Goal: Download file/media

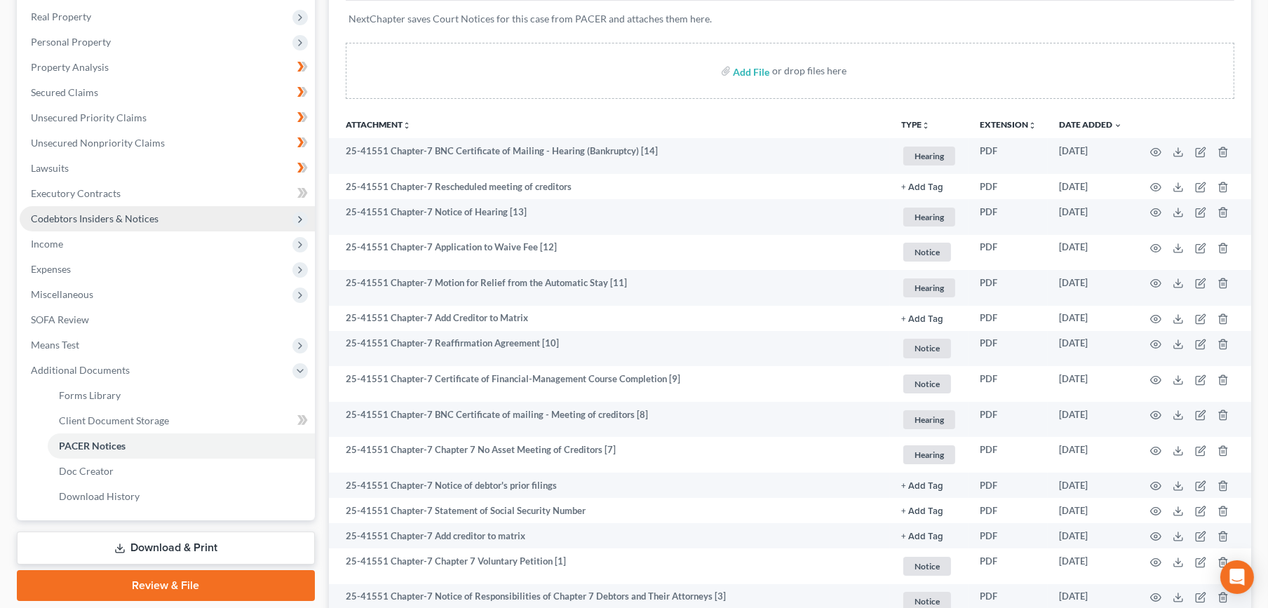
scroll to position [14, 0]
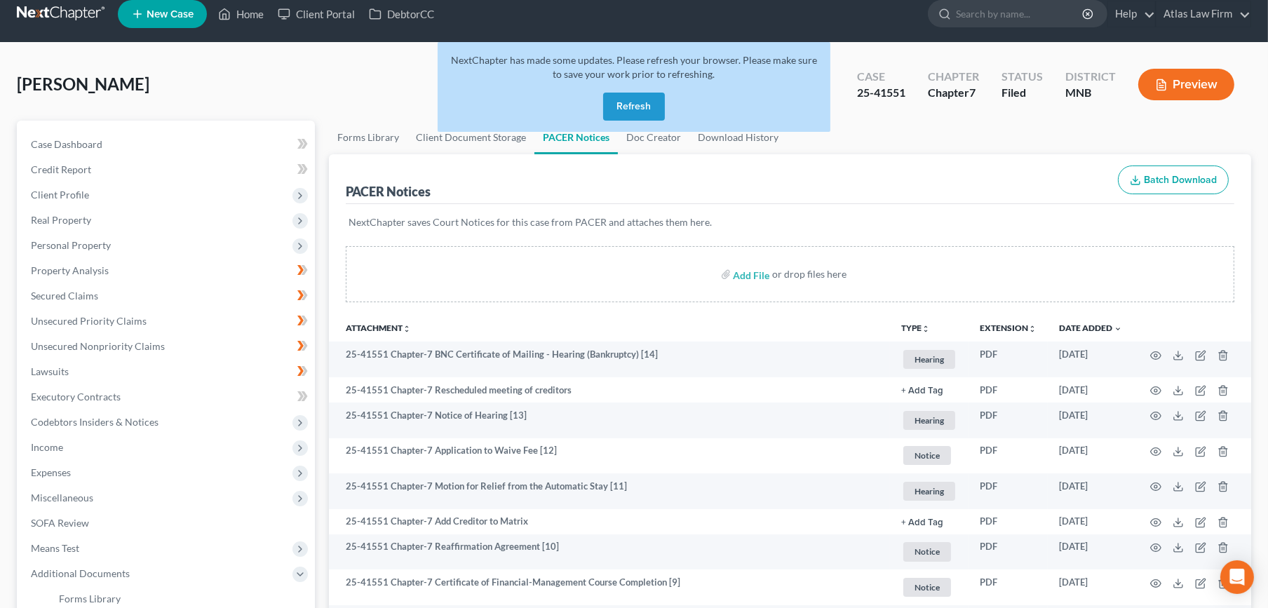
click at [626, 104] on button "Refresh" at bounding box center [634, 107] width 62 height 28
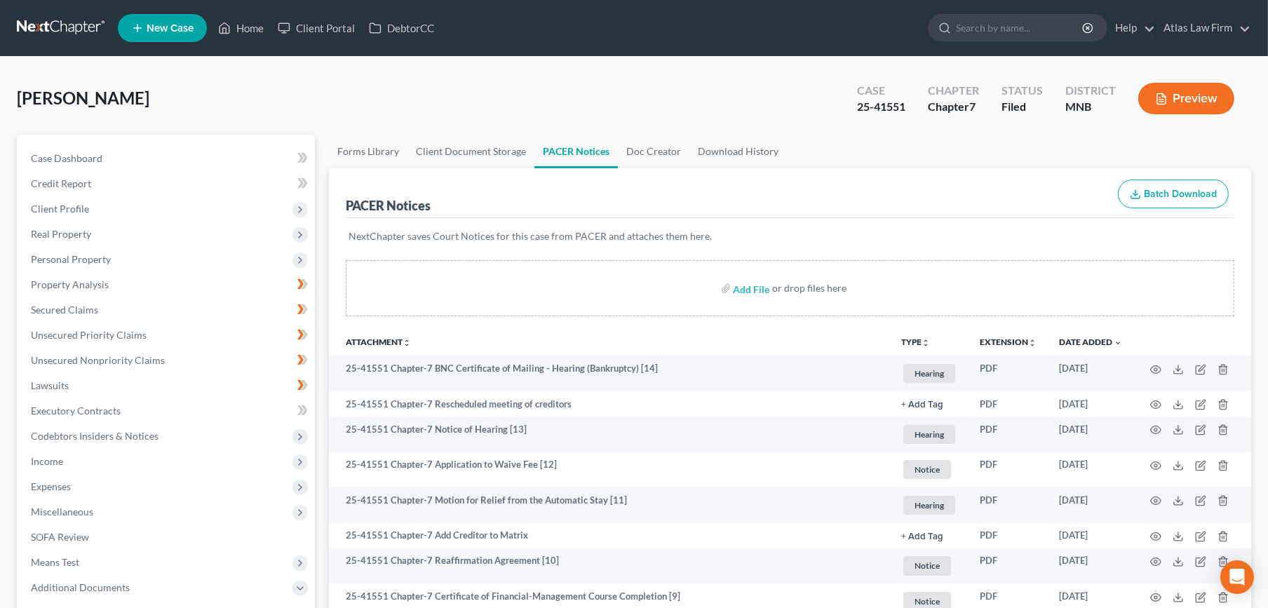
click at [39, 21] on link at bounding box center [62, 27] width 90 height 25
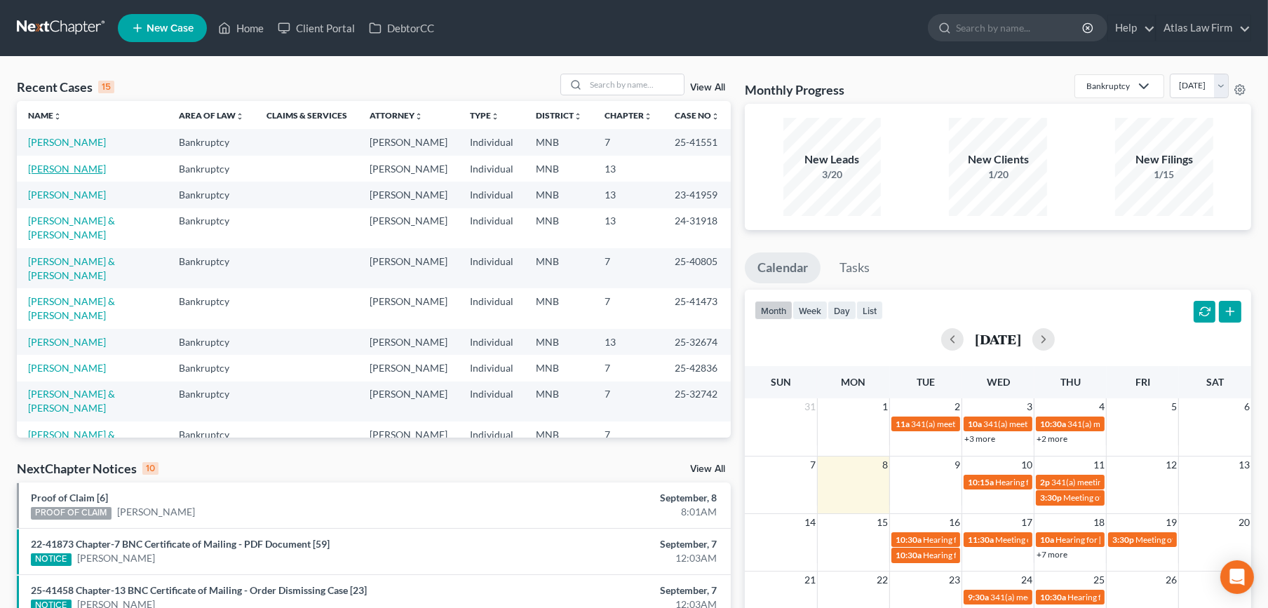
click at [62, 163] on link "[PERSON_NAME]" at bounding box center [67, 169] width 78 height 12
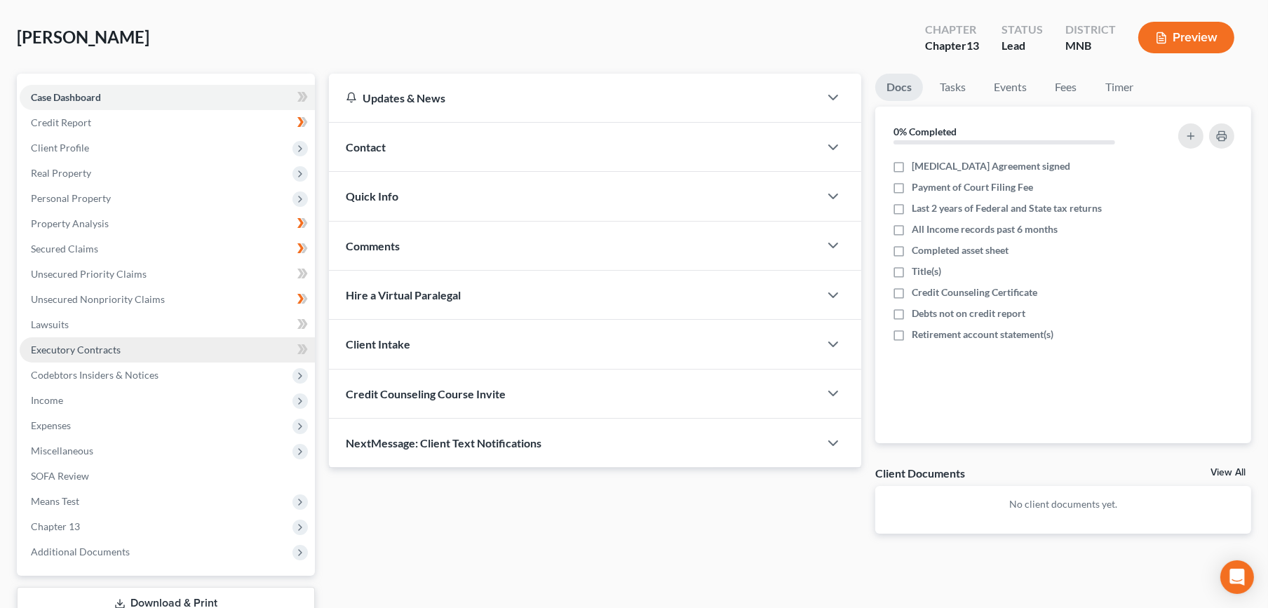
scroll to position [161, 0]
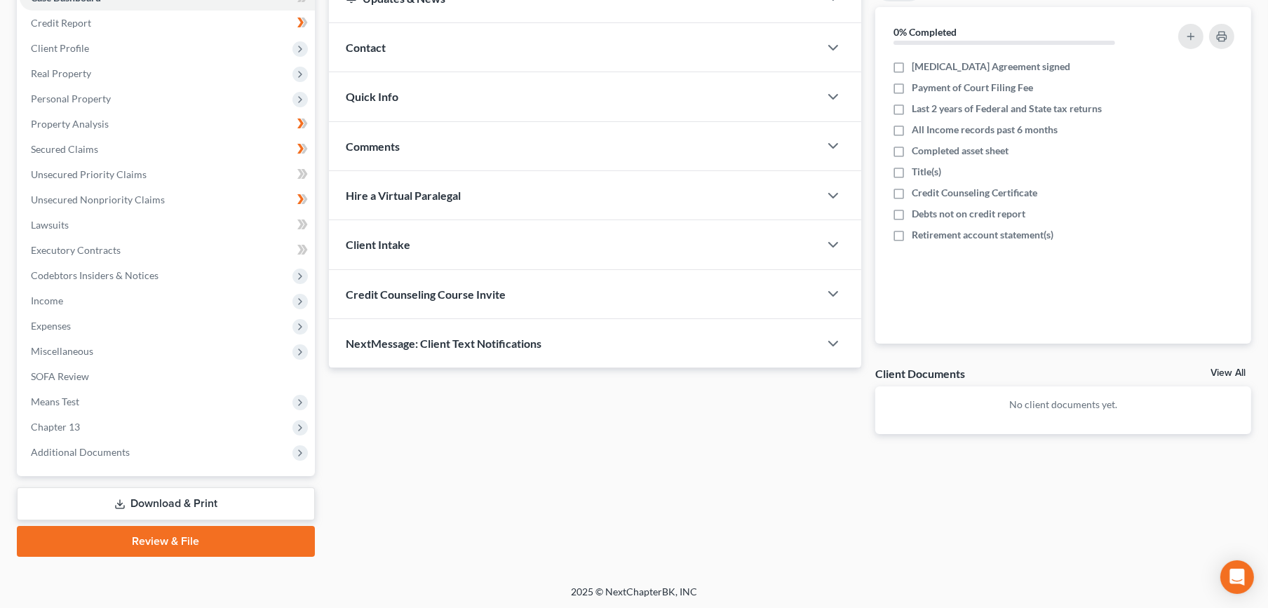
click at [186, 495] on link "Download & Print" at bounding box center [166, 504] width 298 height 33
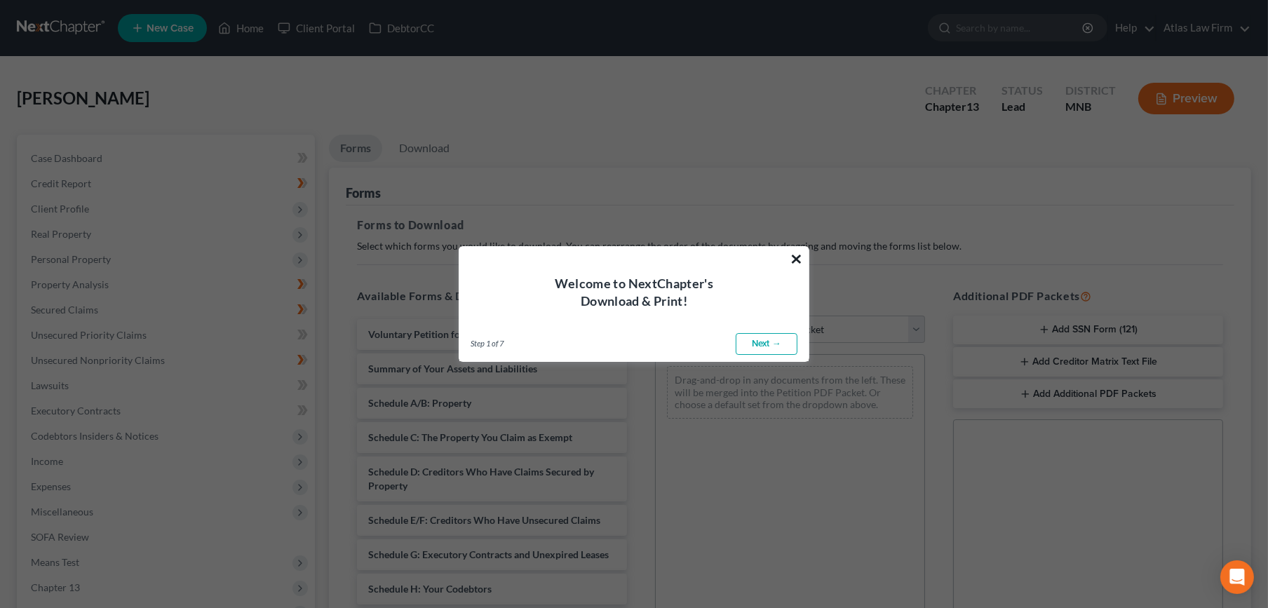
click at [795, 257] on button "×" at bounding box center [796, 259] width 13 height 22
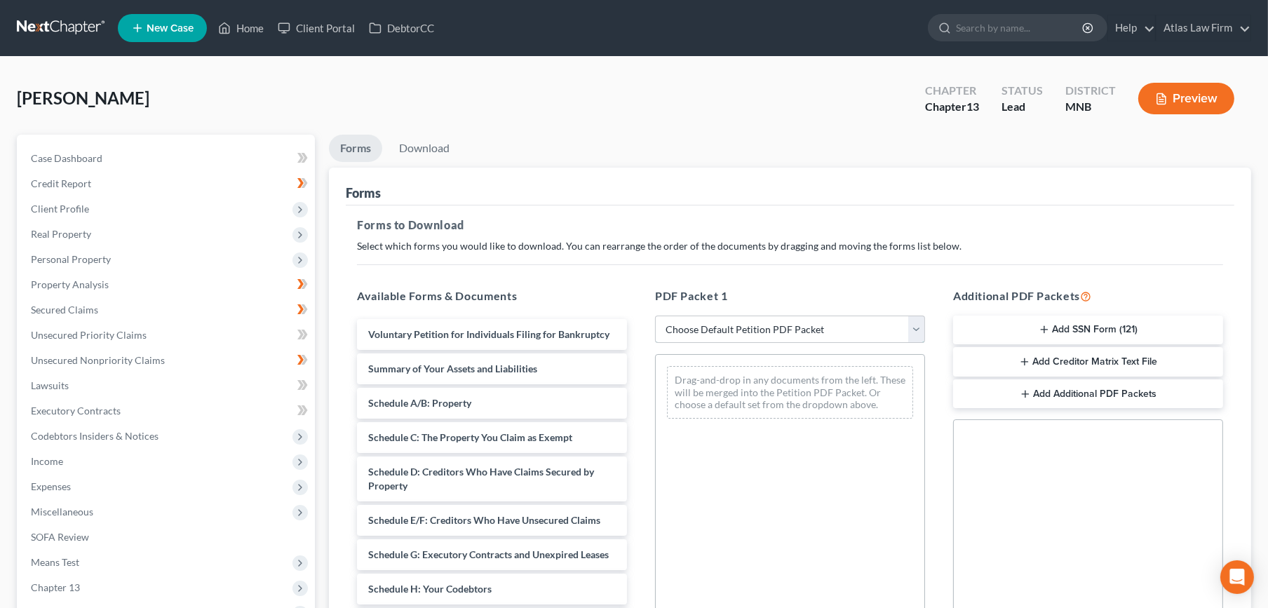
click at [789, 330] on select "Choose Default Petition PDF Packet Complete Bankruptcy Petition (all forms and …" at bounding box center [790, 330] width 270 height 28
select select "0"
click at [655, 316] on select "Choose Default Petition PDF Packet Complete Bankruptcy Petition (all forms and …" at bounding box center [790, 330] width 270 height 28
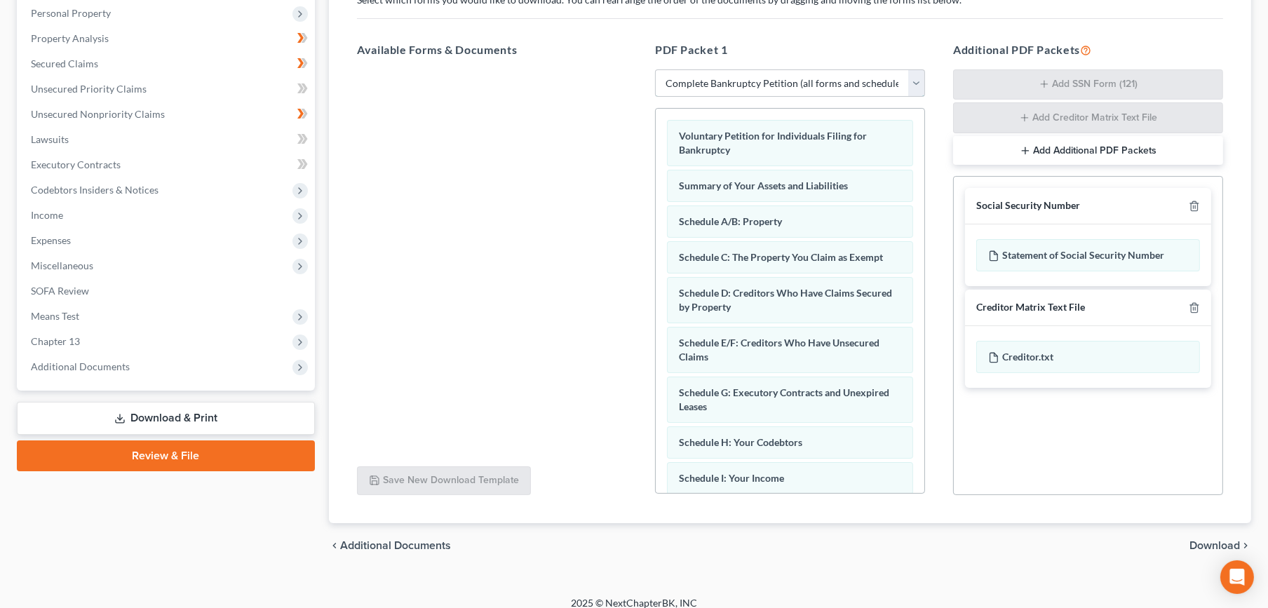
scroll to position [259, 0]
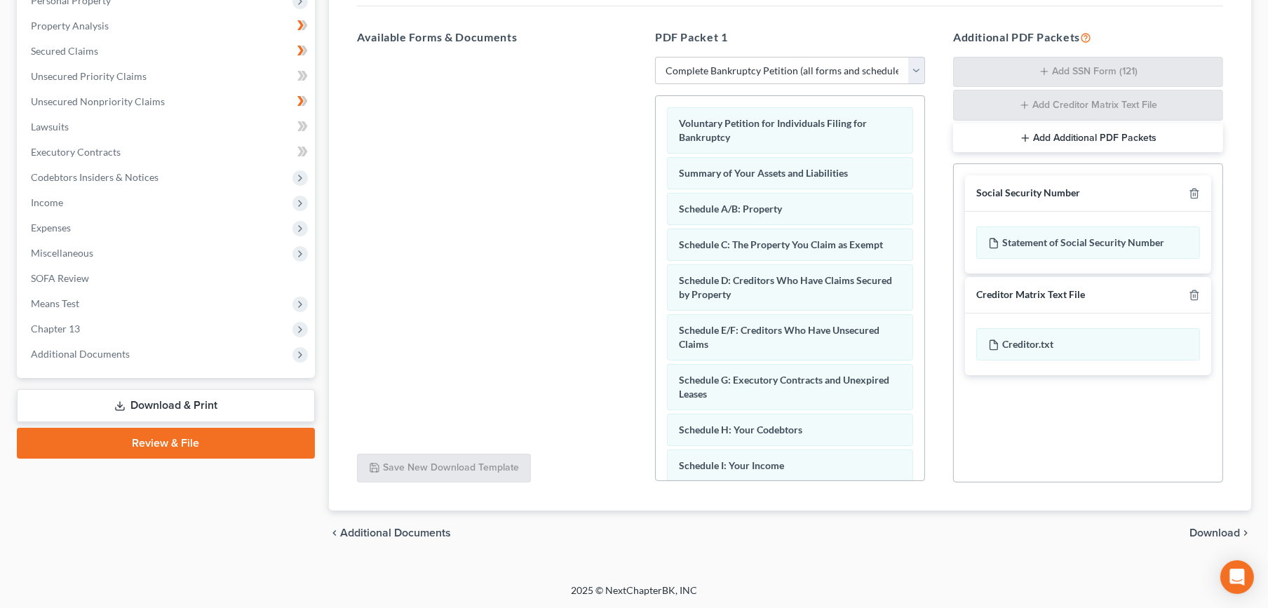
click at [1221, 528] on span "Download" at bounding box center [1215, 533] width 51 height 11
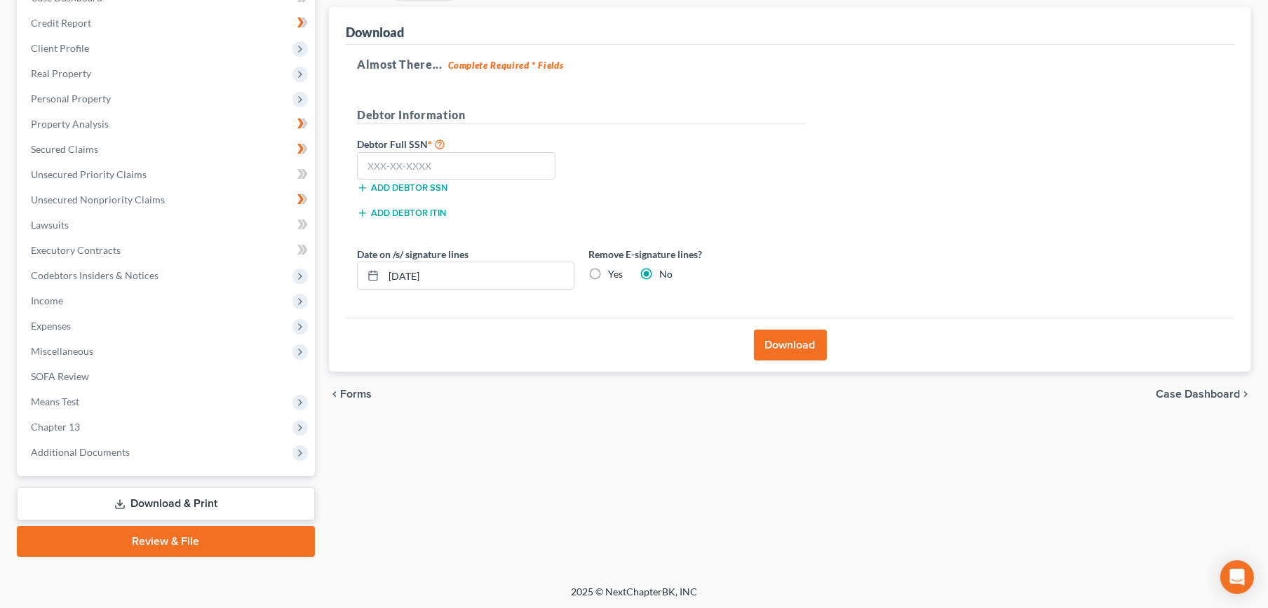
click at [608, 273] on label "Yes" at bounding box center [615, 274] width 15 height 14
click at [614, 273] on input "Yes" at bounding box center [618, 271] width 9 height 9
radio input "true"
radio input "false"
click at [485, 163] on input "text" at bounding box center [456, 166] width 199 height 28
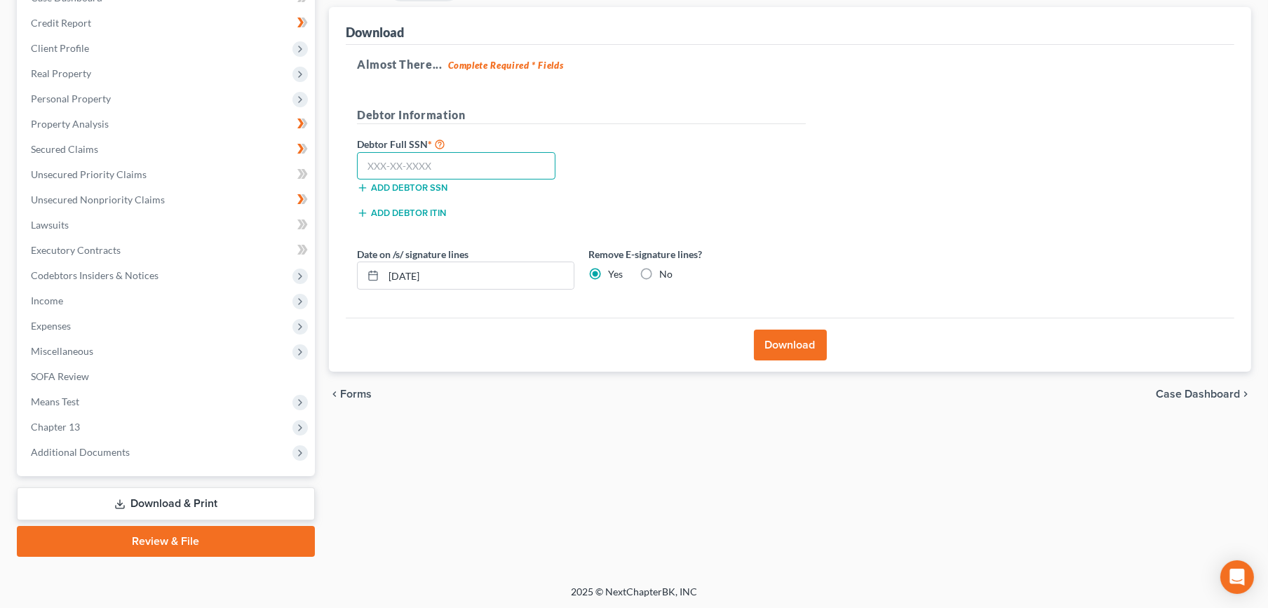
paste input "067-86-2060"
type input "067-86-2060"
click at [798, 335] on button "Download" at bounding box center [790, 345] width 73 height 31
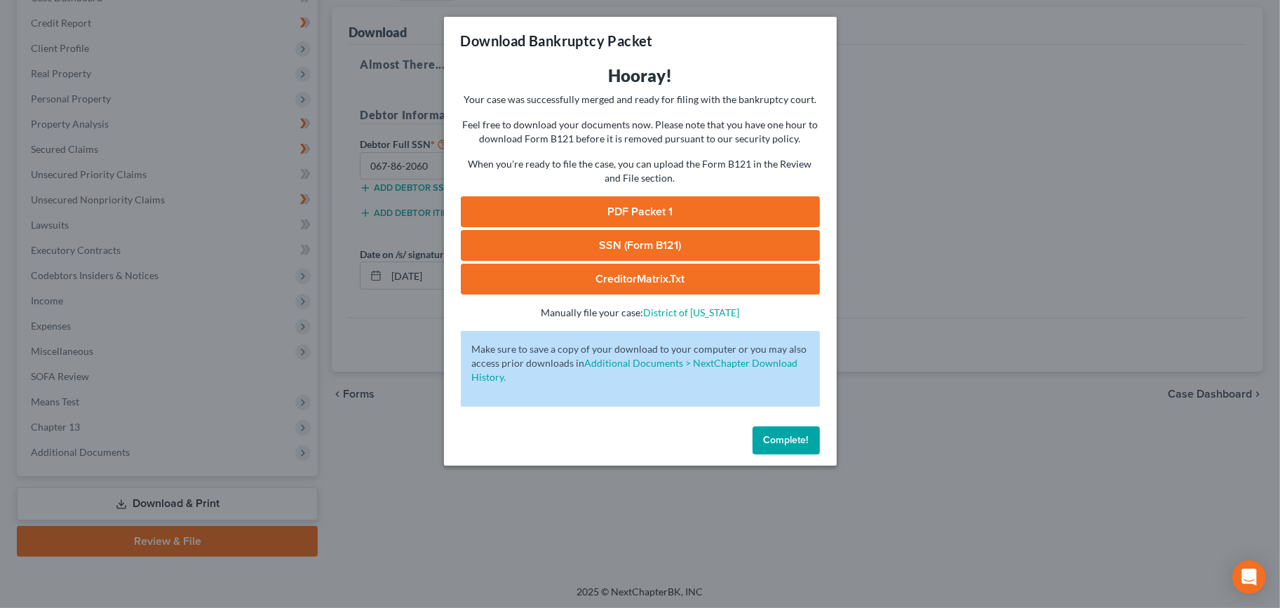
click at [725, 217] on link "PDF Packet 1" at bounding box center [640, 211] width 359 height 31
click at [650, 212] on link "PDF Packet 1" at bounding box center [640, 211] width 359 height 31
click at [584, 250] on link "SSN (Form B121)" at bounding box center [640, 245] width 359 height 31
click at [770, 443] on span "Complete!" at bounding box center [786, 440] width 45 height 12
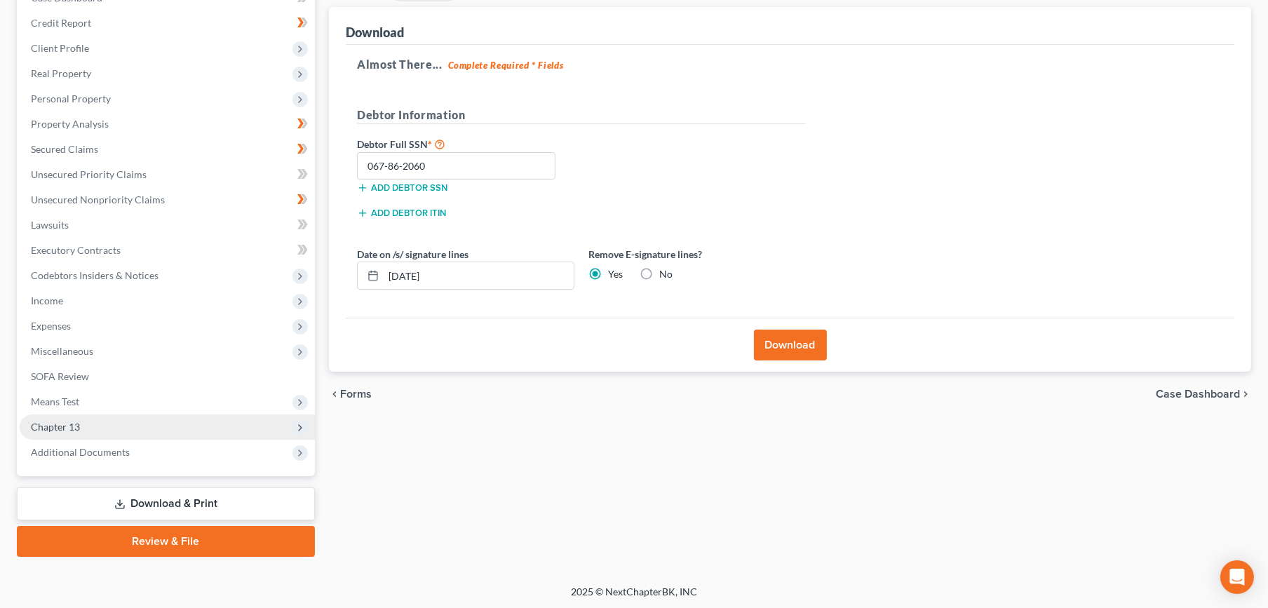
click at [103, 432] on span "Chapter 13" at bounding box center [167, 427] width 295 height 25
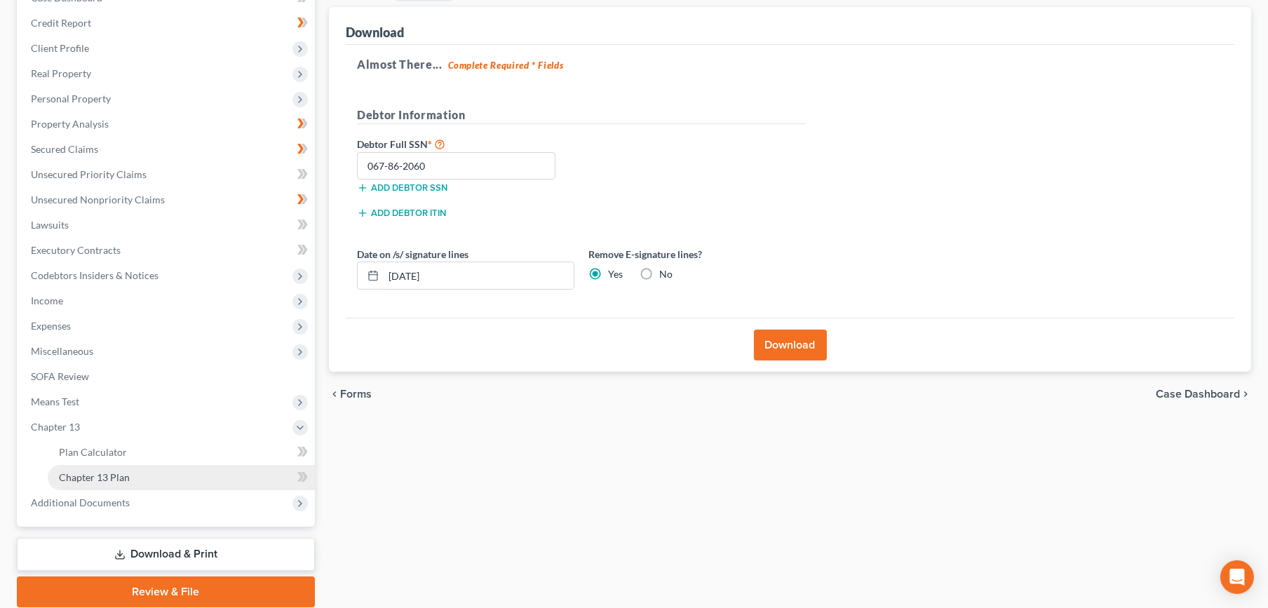
click at [116, 477] on span "Chapter 13 Plan" at bounding box center [94, 477] width 71 height 12
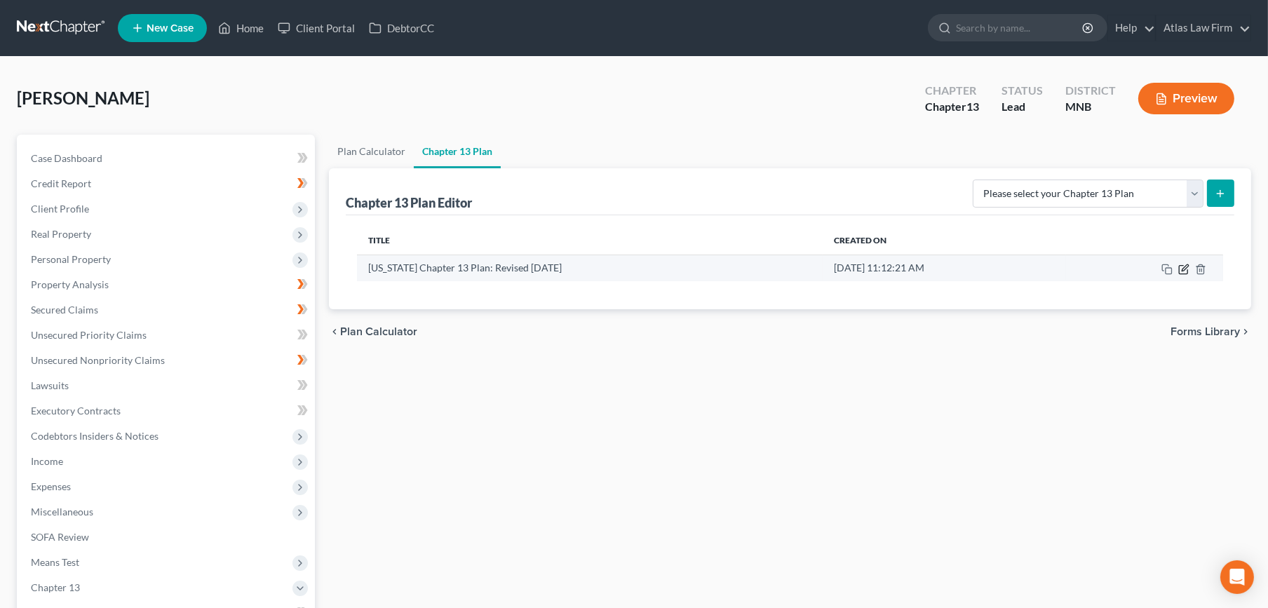
click at [1186, 269] on icon "button" at bounding box center [1184, 269] width 11 height 11
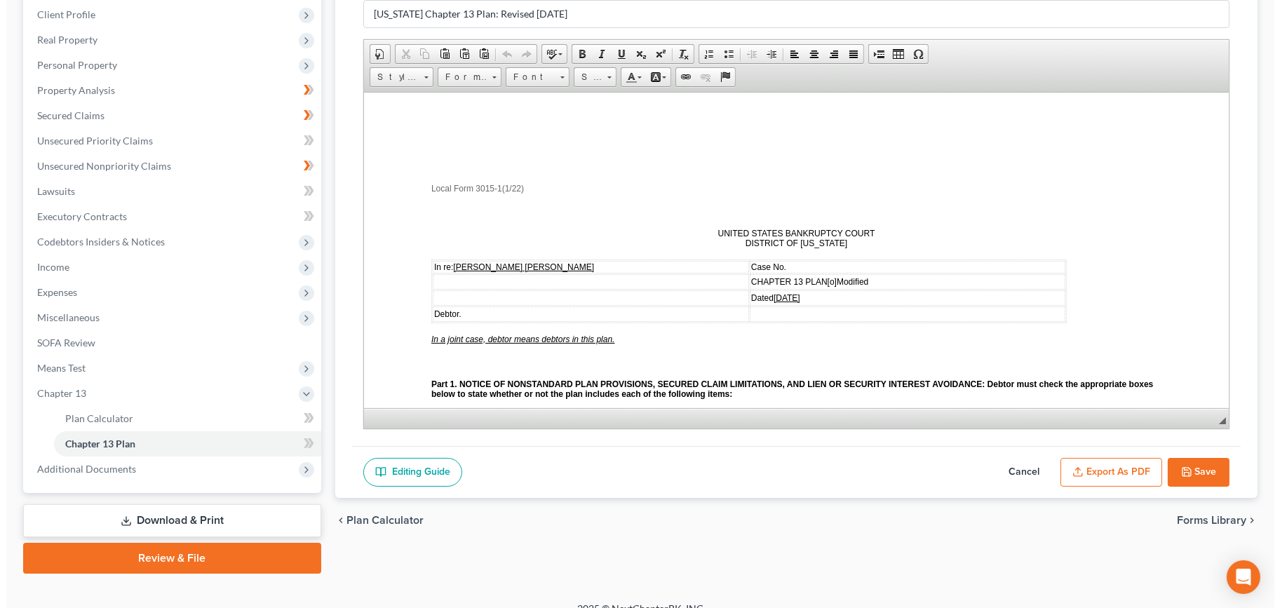
scroll to position [211, 0]
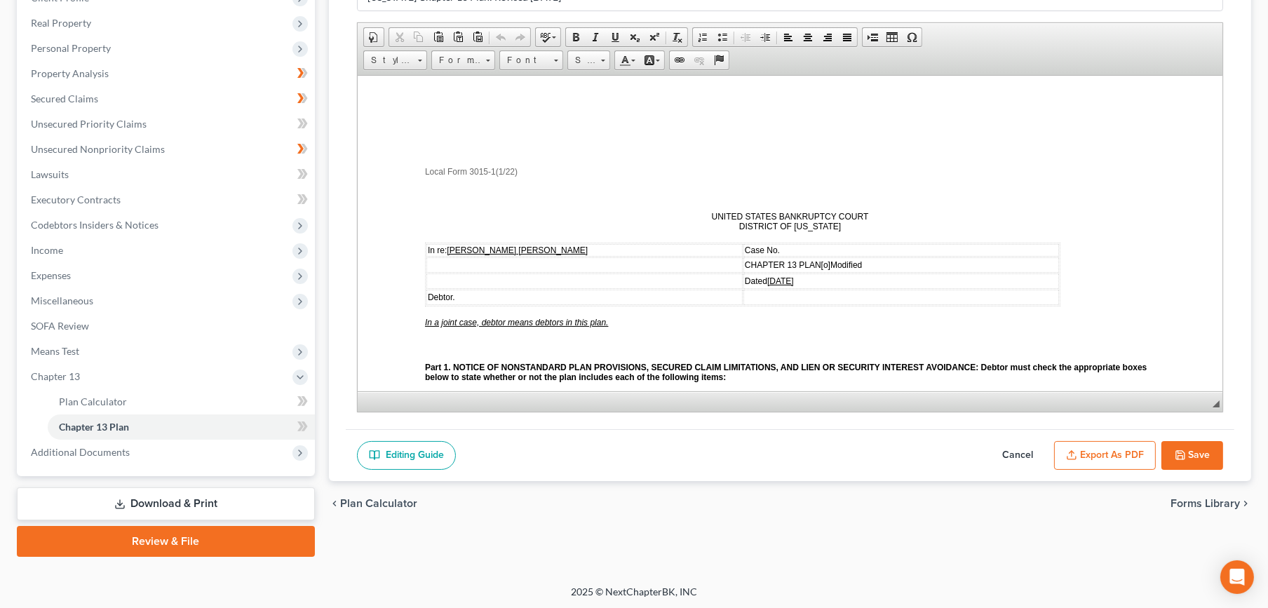
click at [1081, 455] on button "Export as PDF" at bounding box center [1105, 455] width 102 height 29
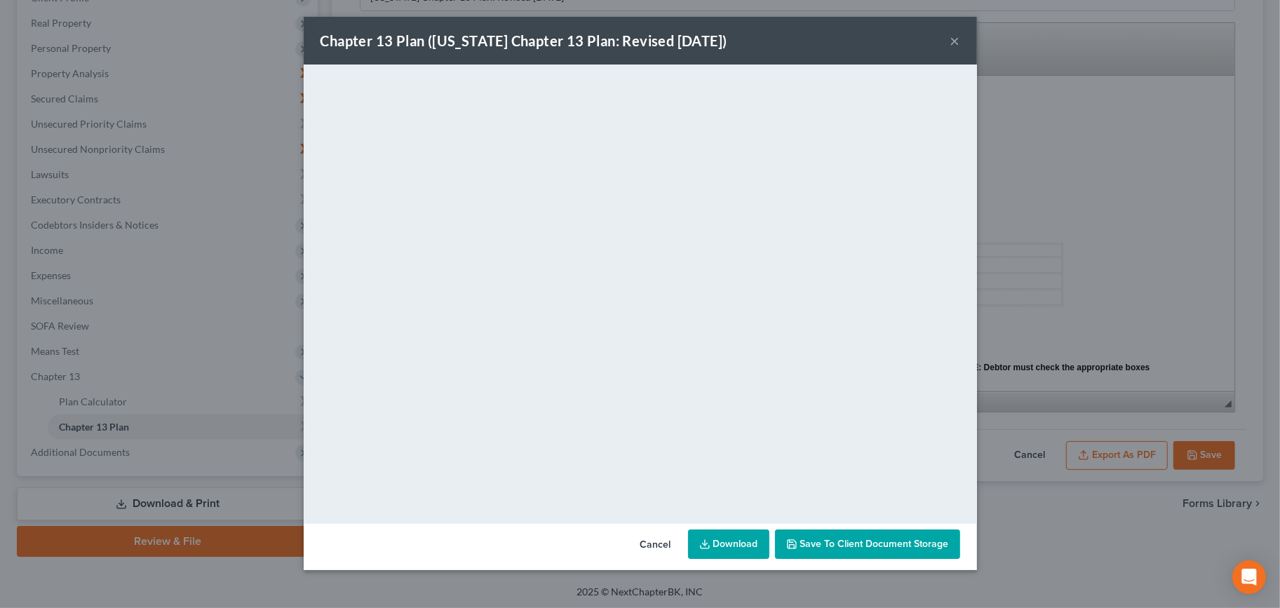
click at [744, 540] on link "Download" at bounding box center [728, 544] width 81 height 29
